Goal: Use online tool/utility

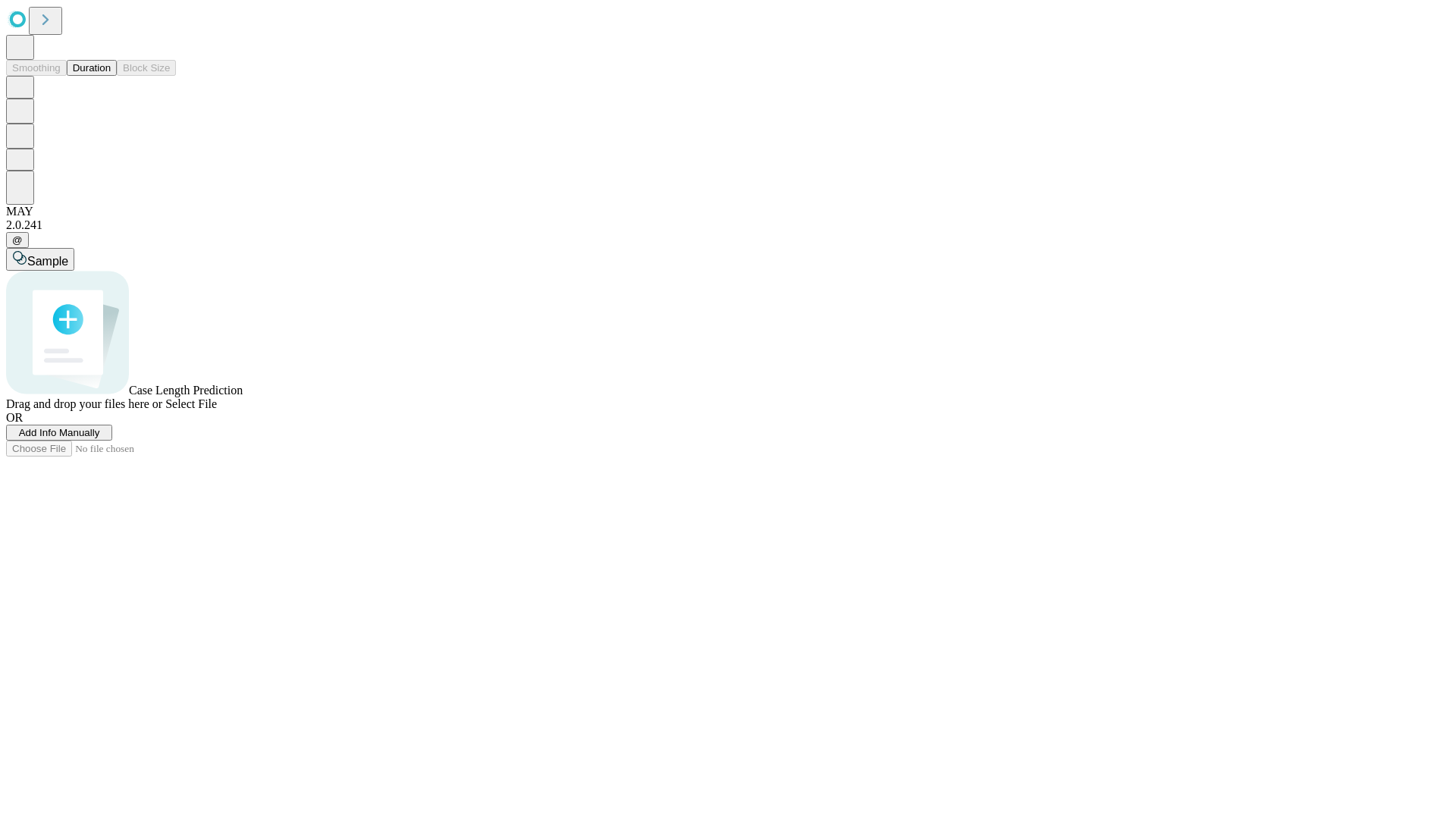
click at [110, 76] on button "Duration" at bounding box center [92, 68] width 50 height 16
click at [68, 254] on span "Sample" at bounding box center [48, 261] width 41 height 13
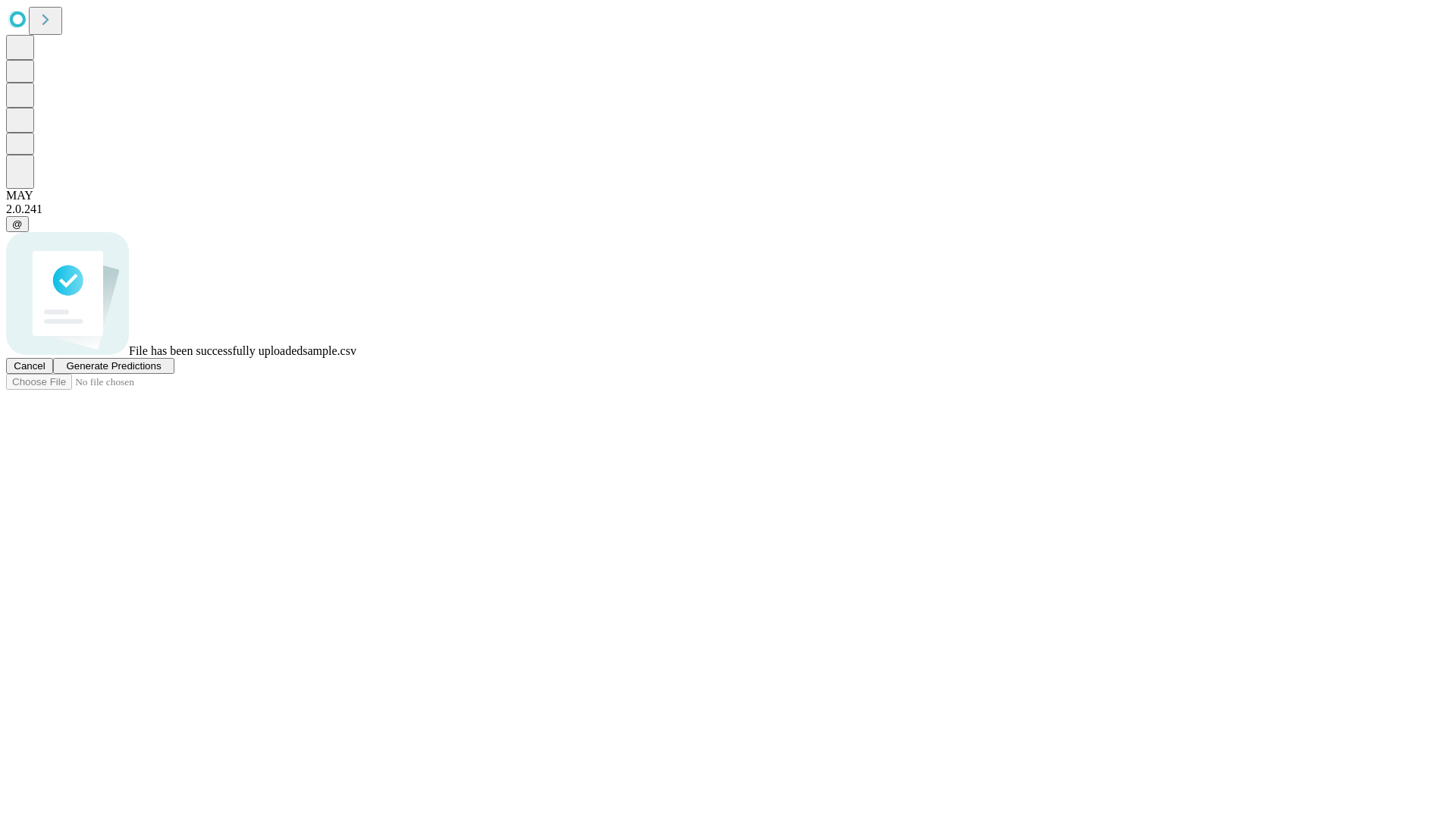
click at [161, 371] on span "Generate Predictions" at bounding box center [114, 366] width 95 height 11
